Goal: Information Seeking & Learning: Learn about a topic

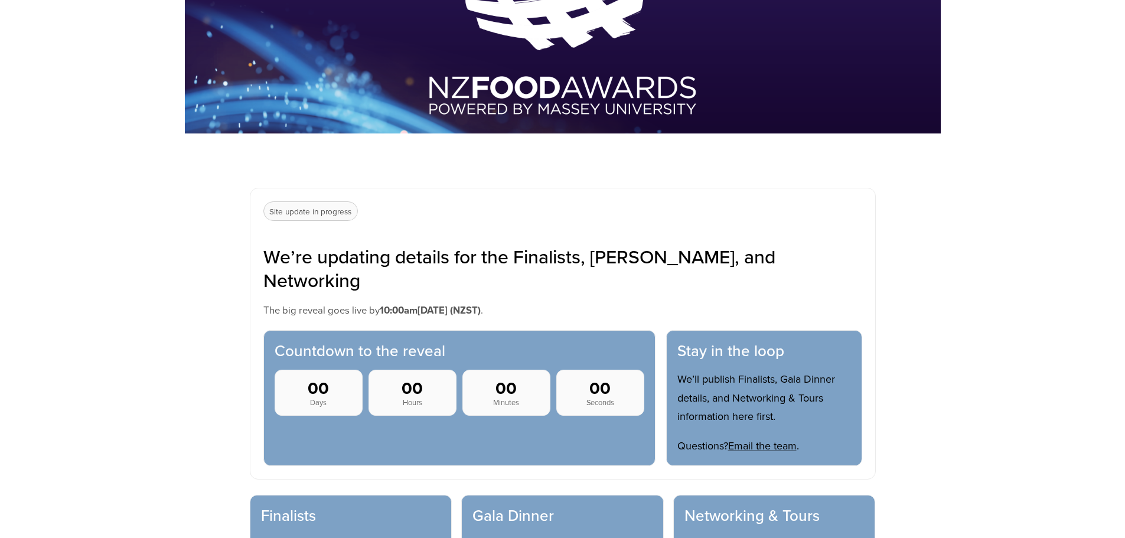
scroll to position [473, 0]
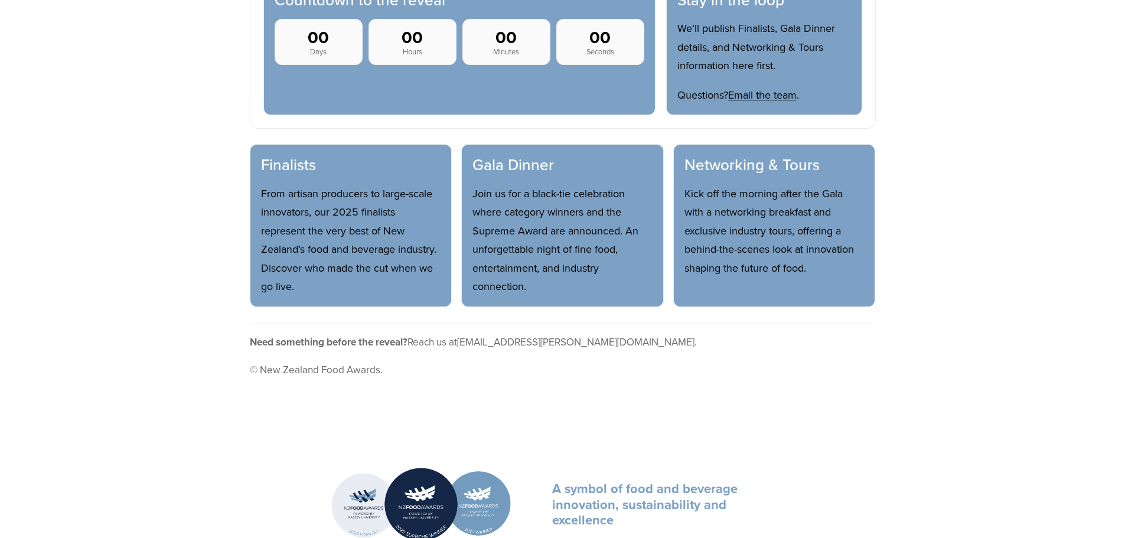
click at [389, 222] on p "From artisan producers to large-scale innovators, our 2025 finalists represent …" at bounding box center [351, 240] width 180 height 112
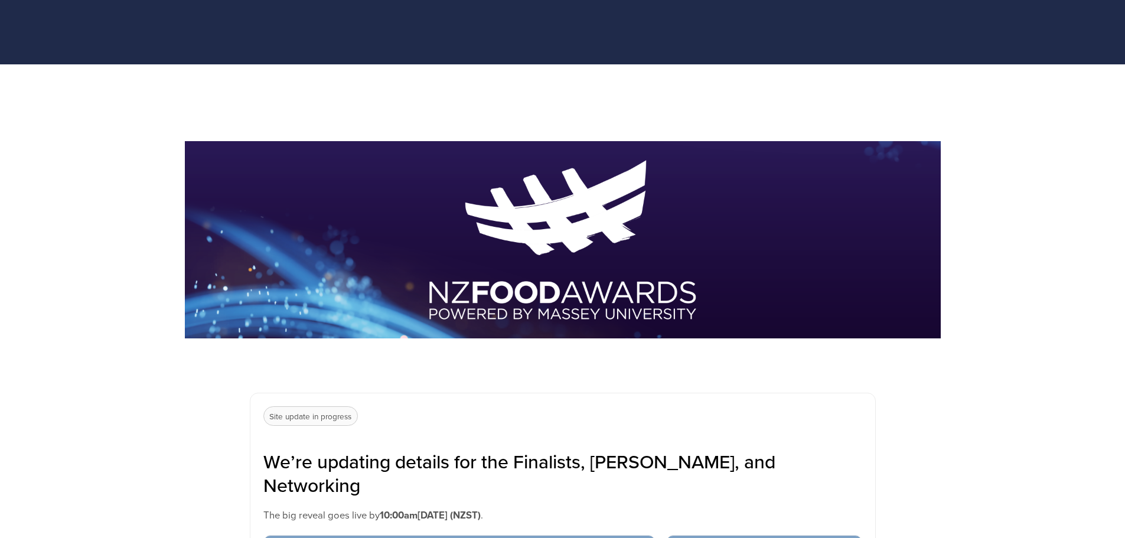
scroll to position [0, 0]
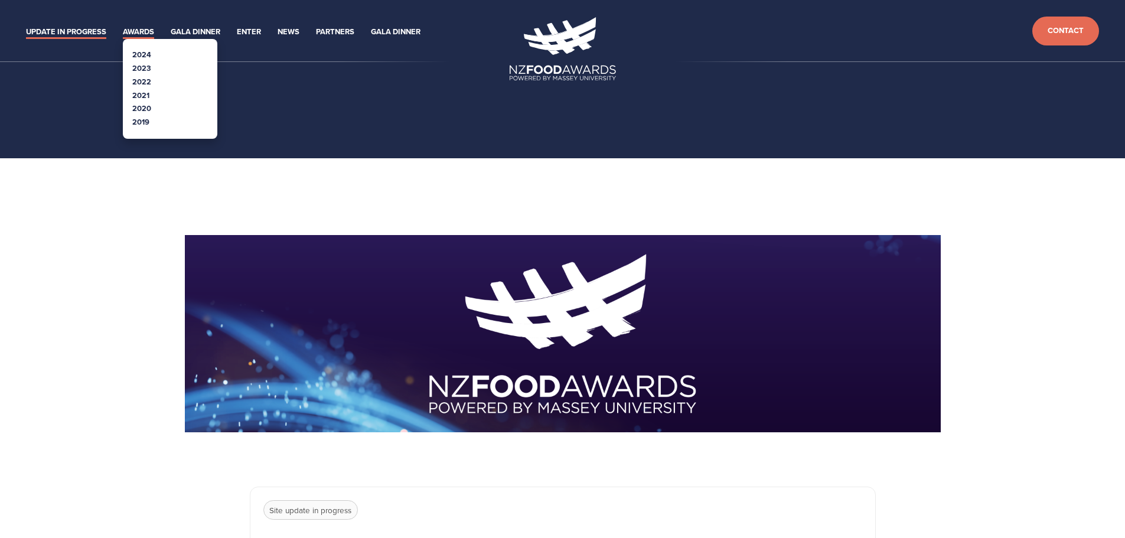
click at [141, 32] on link "Awards" at bounding box center [138, 32] width 31 height 14
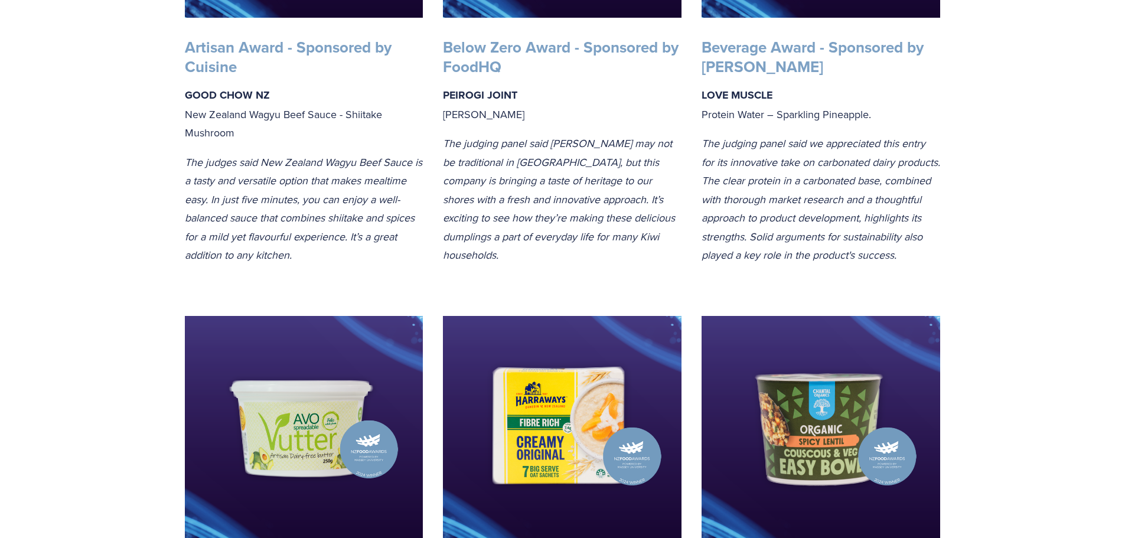
scroll to position [532, 0]
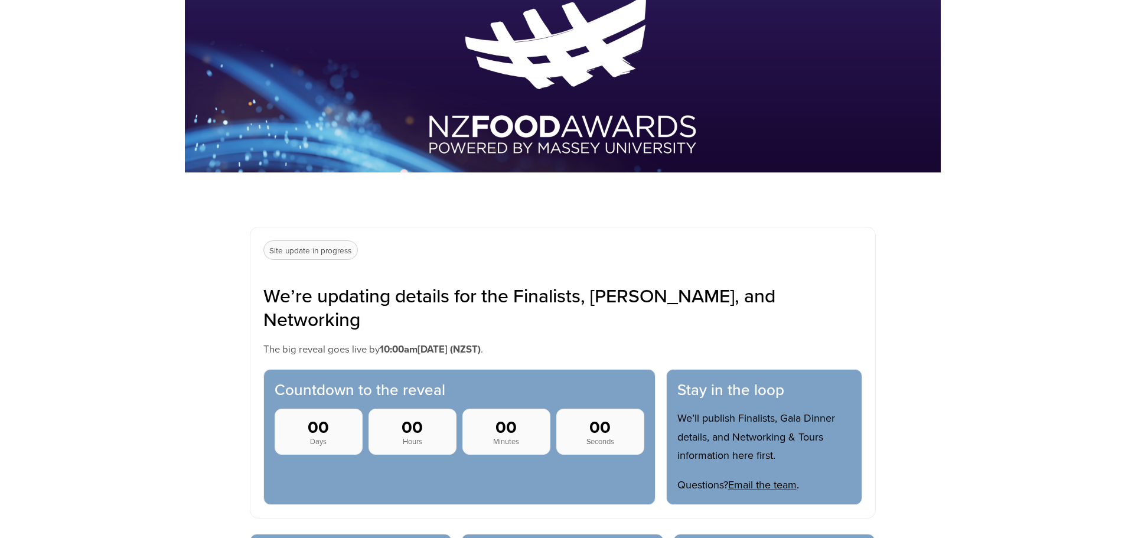
scroll to position [295, 0]
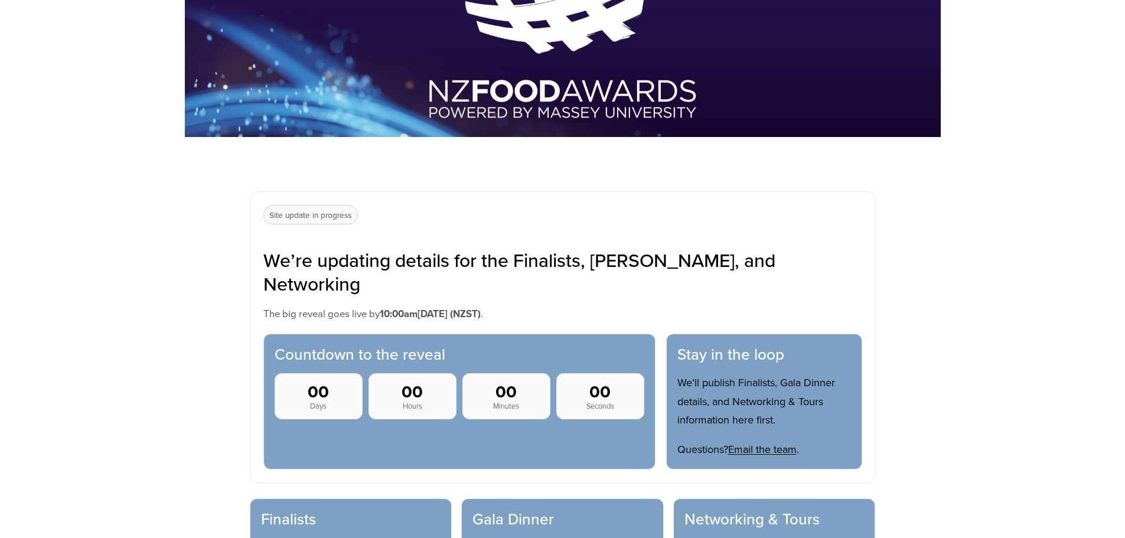
click at [324, 230] on section "Site update in progress We’re updating details for the Finalists, [PERSON_NAME]…" at bounding box center [563, 337] width 626 height 292
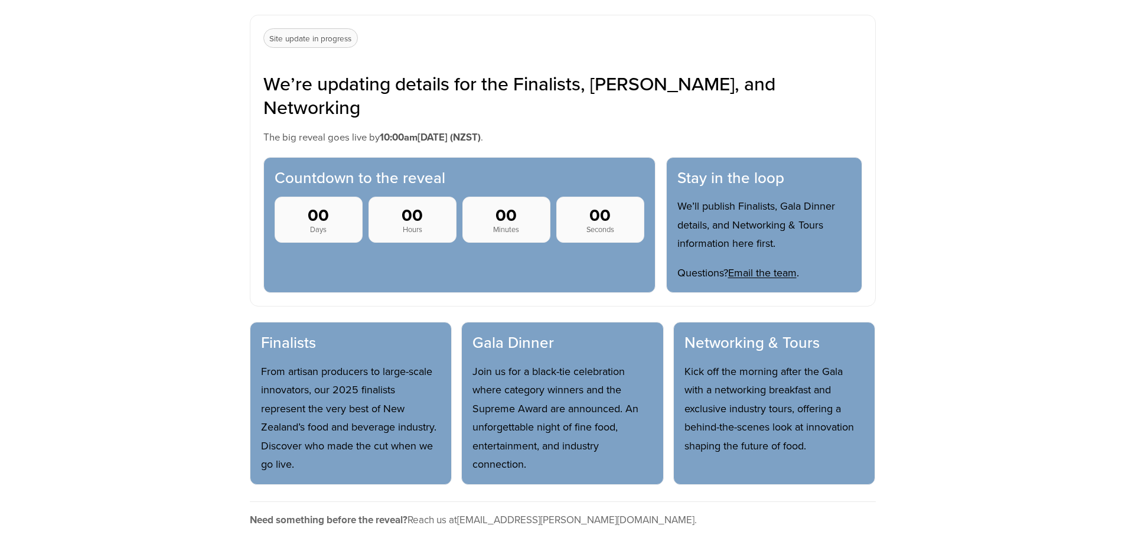
scroll to position [473, 0]
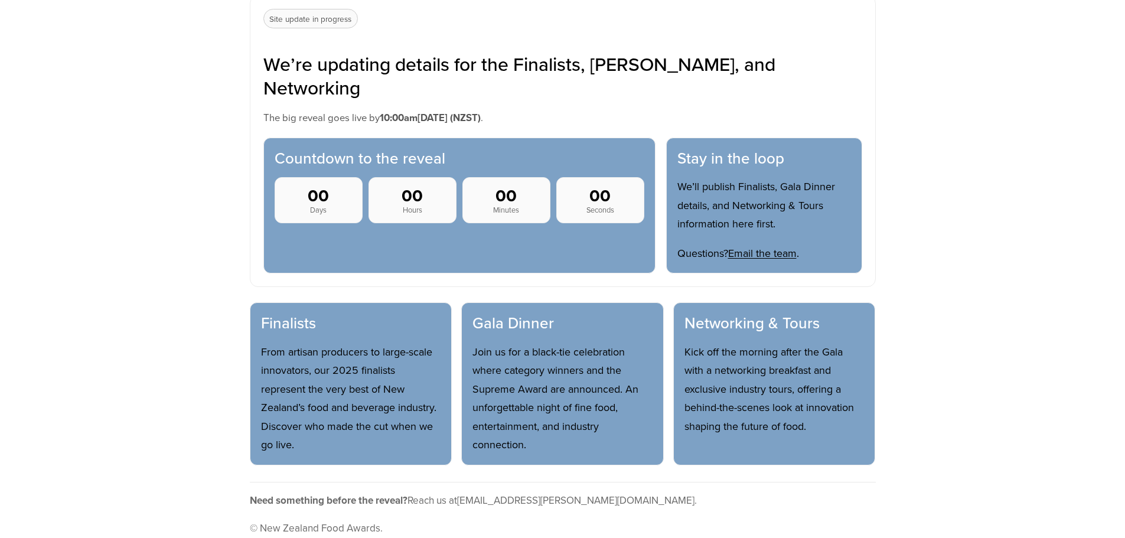
scroll to position [491, 0]
